Goal: Task Accomplishment & Management: Use online tool/utility

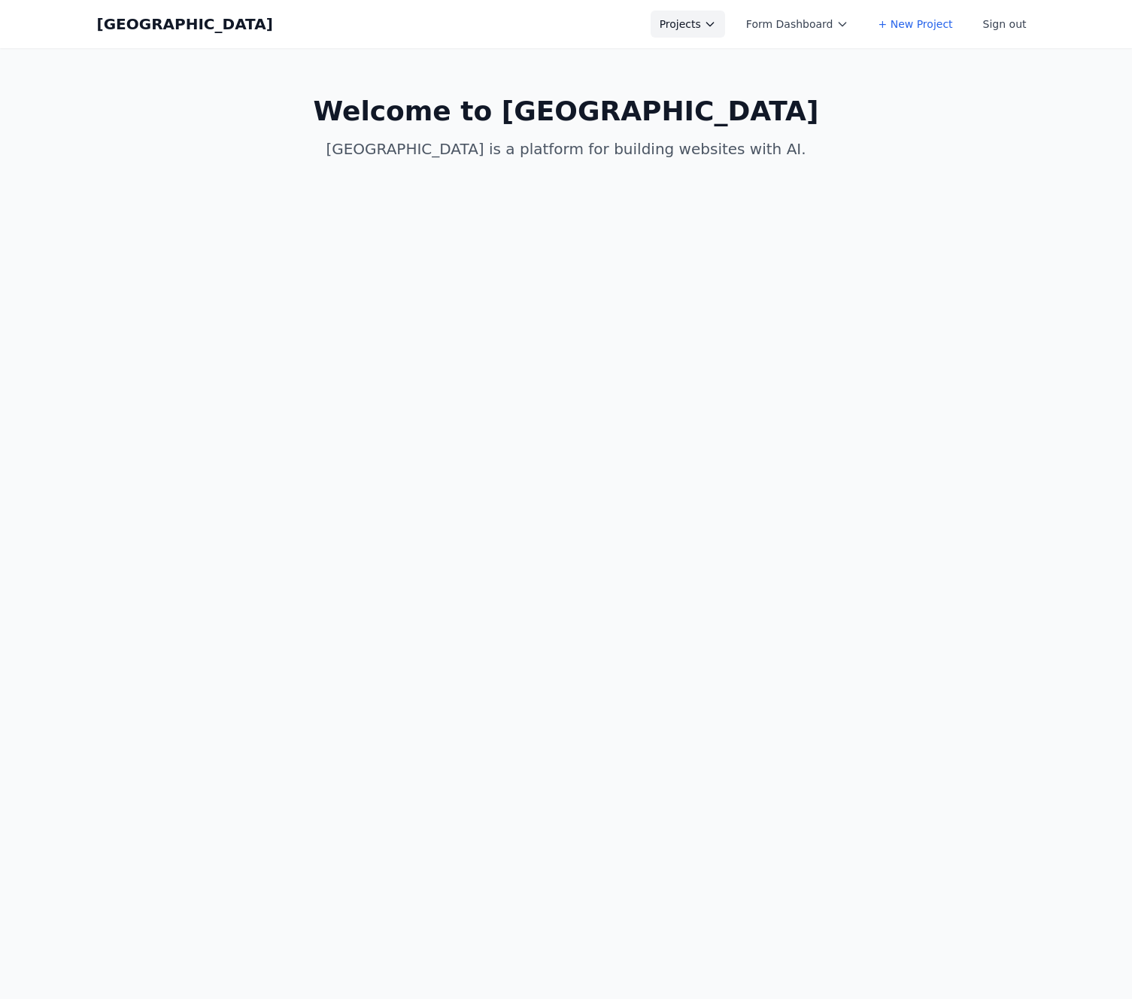
click at [706, 27] on button "Projects" at bounding box center [688, 24] width 74 height 27
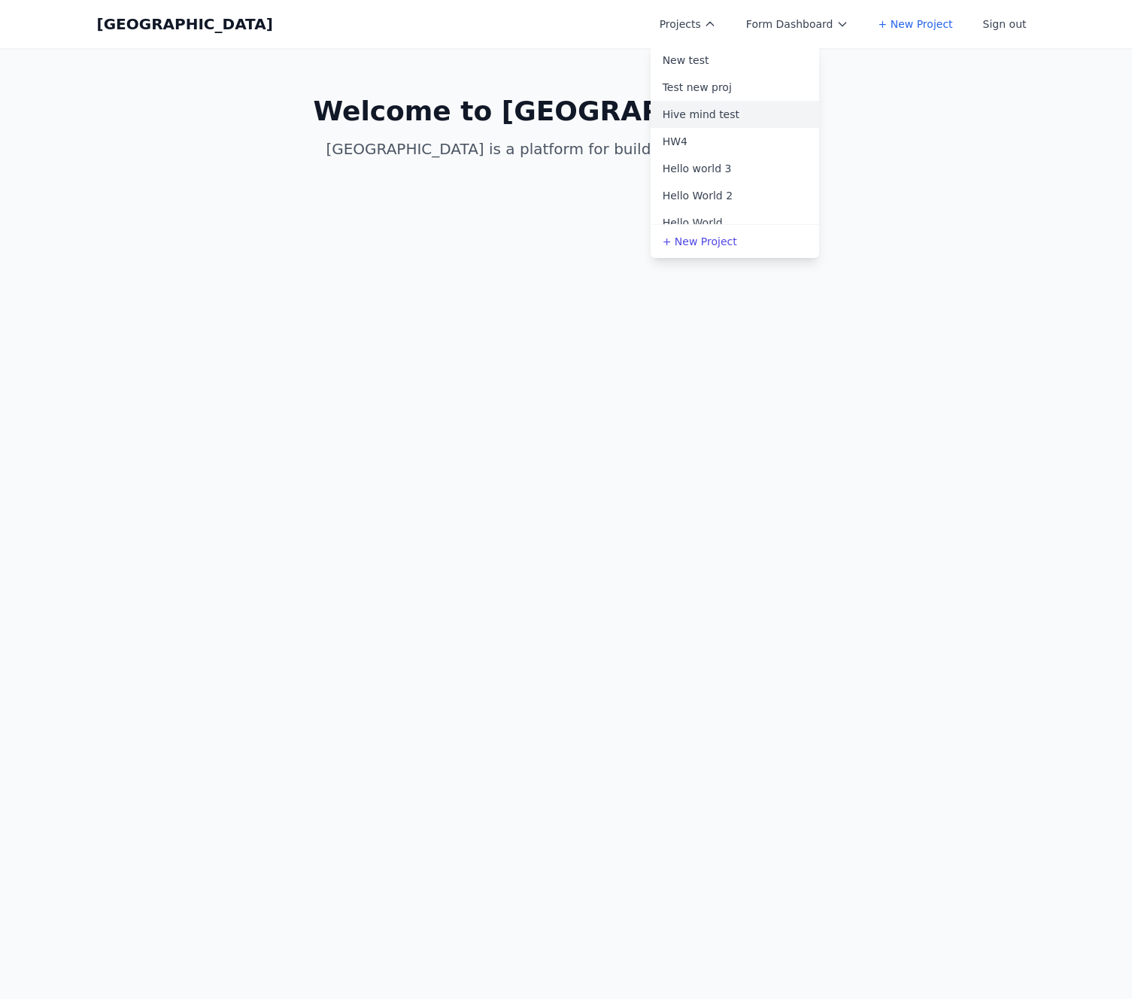
click at [715, 124] on link "Hive mind test" at bounding box center [735, 114] width 168 height 27
